Goal: Information Seeking & Learning: Learn about a topic

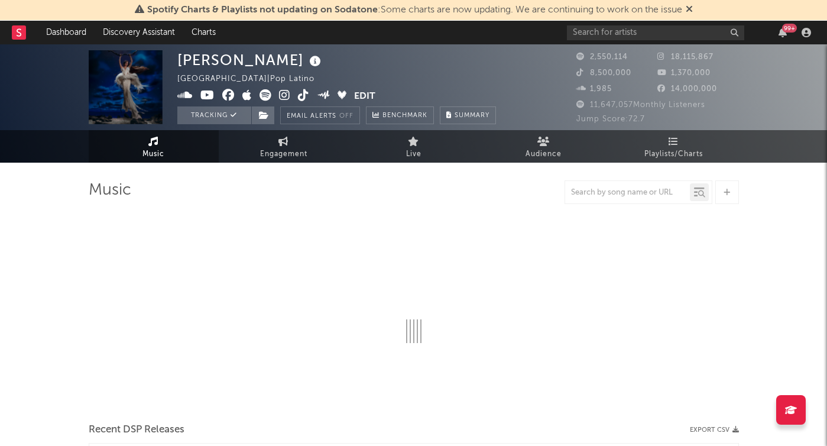
select select "6m"
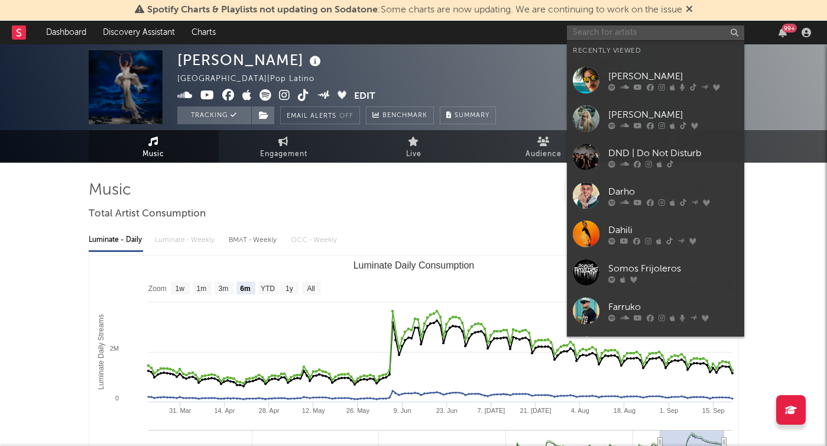
click at [631, 34] on input "text" at bounding box center [655, 32] width 177 height 15
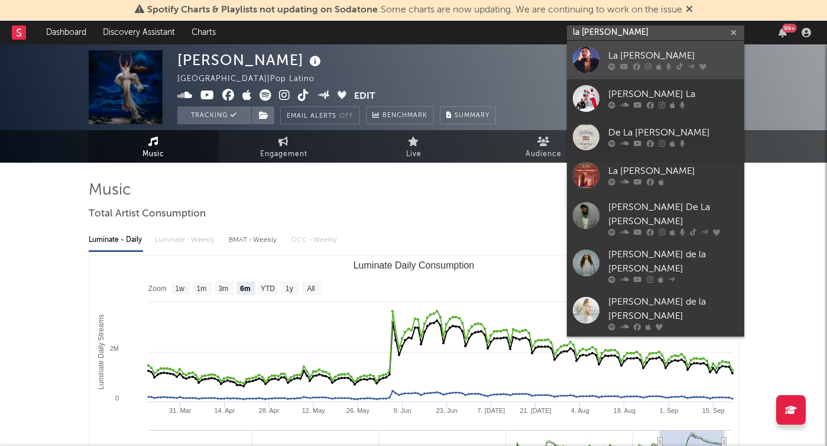
type input "la [PERSON_NAME]"
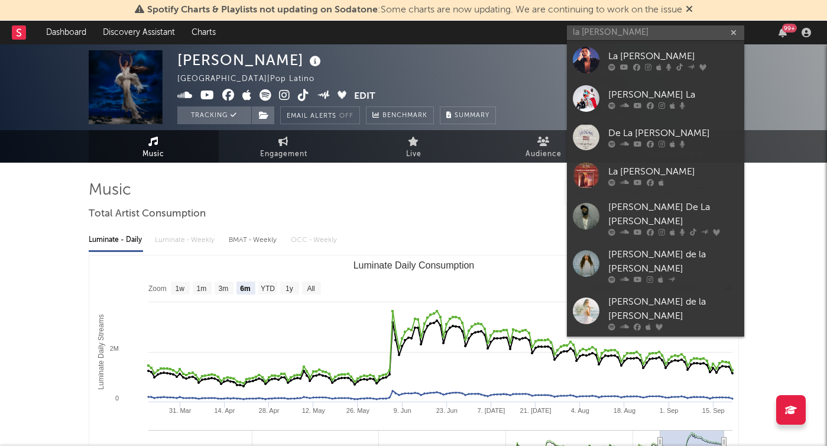
click at [635, 57] on div "La [PERSON_NAME]" at bounding box center [673, 56] width 130 height 14
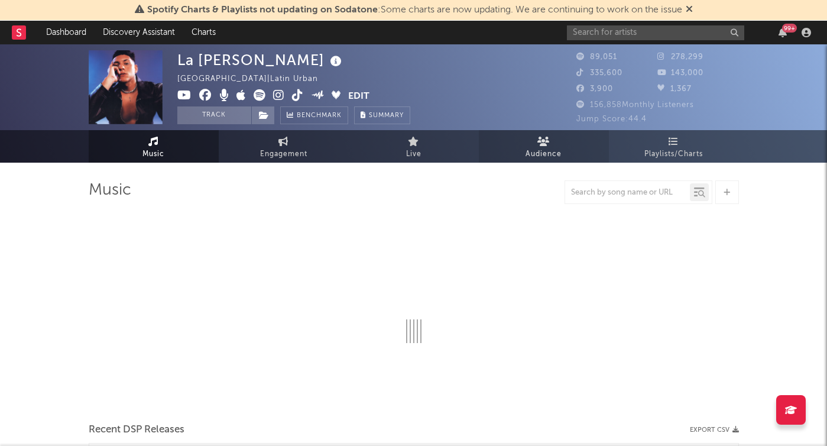
click at [545, 156] on span "Audience" at bounding box center [543, 154] width 36 height 14
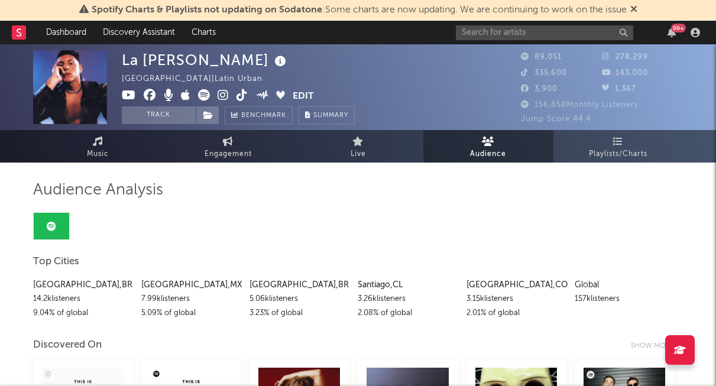
click at [44, 297] on div "14.2k listeners" at bounding box center [82, 299] width 99 height 14
